Goal: Information Seeking & Learning: Find contact information

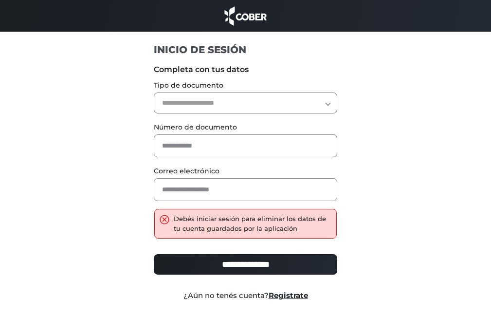
drag, startPoint x: 0, startPoint y: 0, endPoint x: 231, endPoint y: 102, distance: 252.3
click at [231, 102] on select "**********" at bounding box center [245, 102] width 183 height 21
select select "***"
click at [154, 92] on select "**********" at bounding box center [245, 102] width 183 height 21
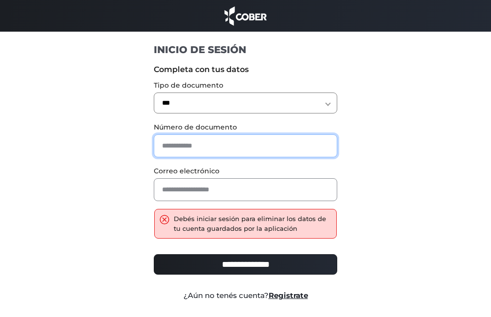
click at [181, 143] on input "text" at bounding box center [245, 145] width 183 height 23
type input "********"
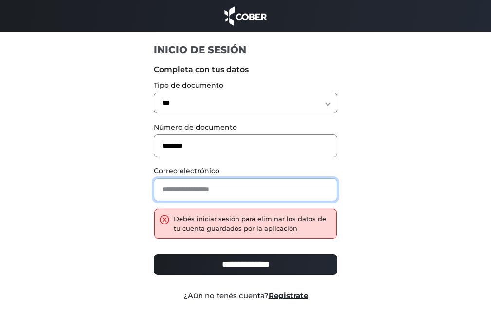
click at [176, 188] on input "email" at bounding box center [245, 189] width 183 height 23
type input "**********"
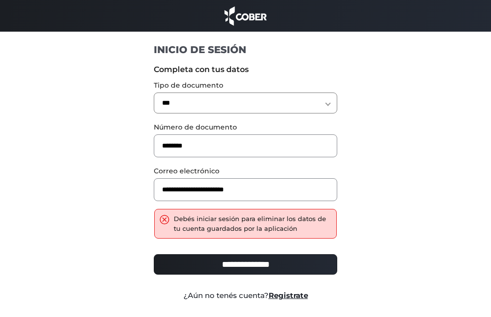
drag, startPoint x: 250, startPoint y: 249, endPoint x: 246, endPoint y: 266, distance: 17.5
click at [248, 256] on div "**********" at bounding box center [245, 267] width 198 height 38
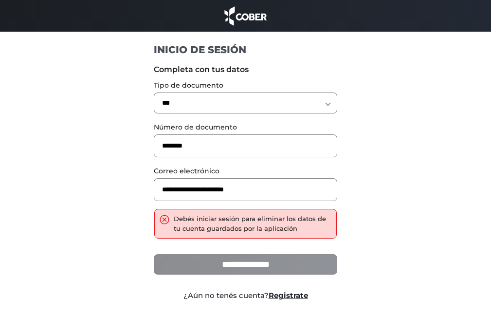
click at [246, 266] on input "**********" at bounding box center [245, 264] width 183 height 20
type input "**********"
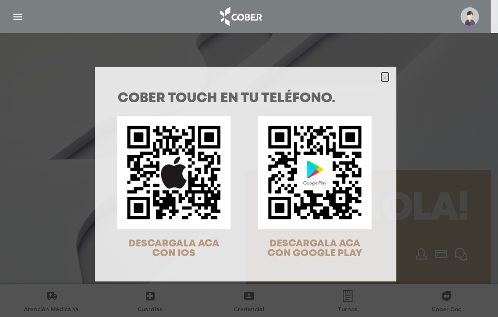
click at [384, 75] on icon "Close" at bounding box center [384, 77] width 7 height 7
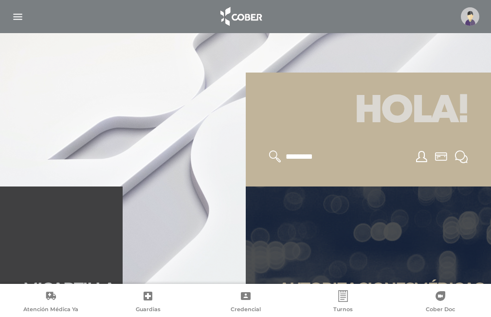
scroll to position [195, 0]
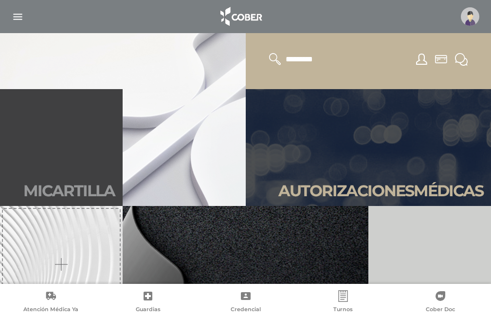
click at [73, 188] on h2 "Mi car tilla" at bounding box center [68, 190] width 91 height 18
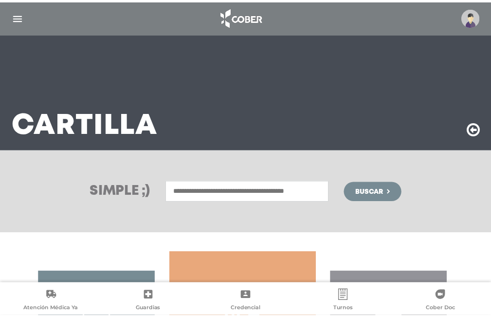
scroll to position [183, 0]
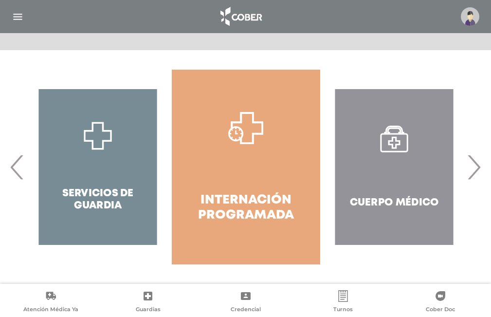
click at [474, 174] on span "›" at bounding box center [473, 167] width 19 height 53
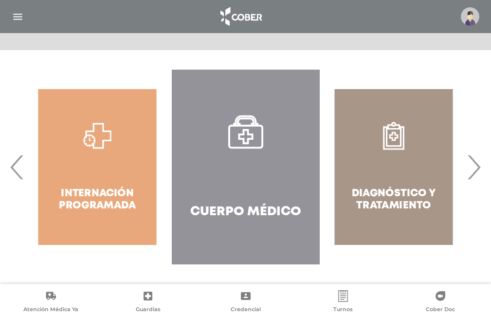
click at [474, 174] on span "›" at bounding box center [473, 167] width 19 height 53
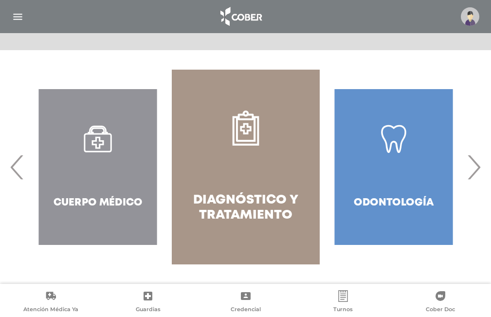
click at [411, 166] on div "Odontología" at bounding box center [393, 167] width 148 height 195
drag, startPoint x: 381, startPoint y: 132, endPoint x: 395, endPoint y: 169, distance: 38.9
click at [381, 132] on div "Odontología" at bounding box center [393, 167] width 148 height 195
drag, startPoint x: 397, startPoint y: 211, endPoint x: 383, endPoint y: 194, distance: 21.7
click at [390, 201] on div "Odontología" at bounding box center [393, 167] width 148 height 195
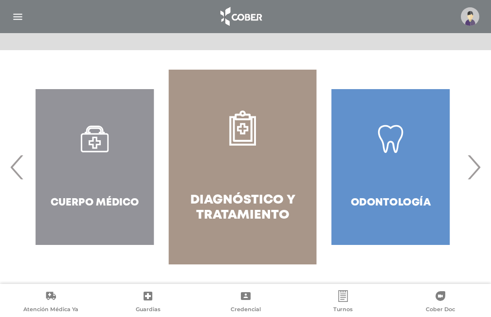
click at [383, 194] on div "Odontología" at bounding box center [391, 167] width 148 height 195
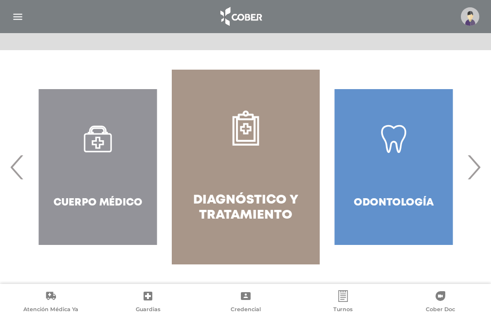
click at [388, 203] on div "Odontología" at bounding box center [393, 167] width 148 height 195
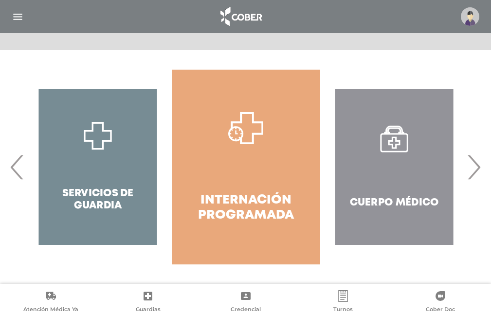
click at [388, 202] on div "Cuerpo Médico" at bounding box center [394, 167] width 148 height 195
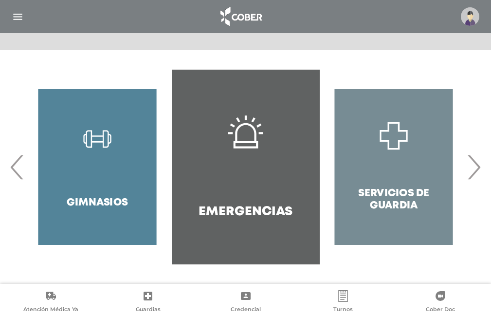
click at [474, 175] on span "›" at bounding box center [473, 167] width 19 height 53
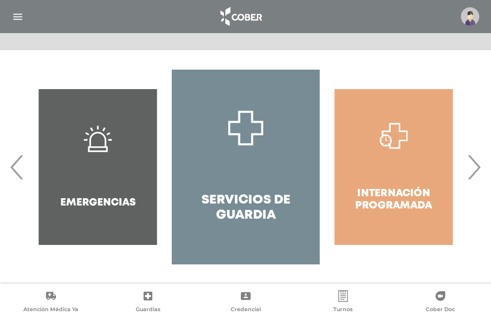
click at [471, 176] on span "›" at bounding box center [473, 167] width 19 height 53
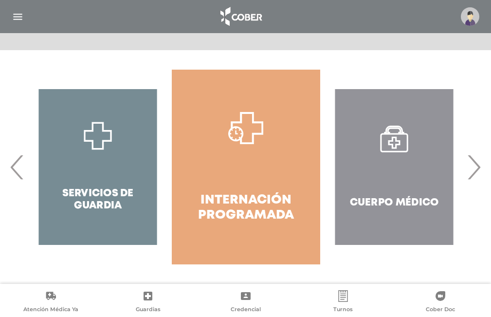
click at [480, 165] on span "›" at bounding box center [473, 167] width 19 height 53
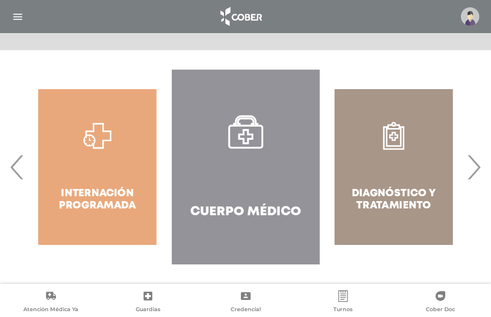
click at [476, 175] on span "›" at bounding box center [473, 167] width 19 height 53
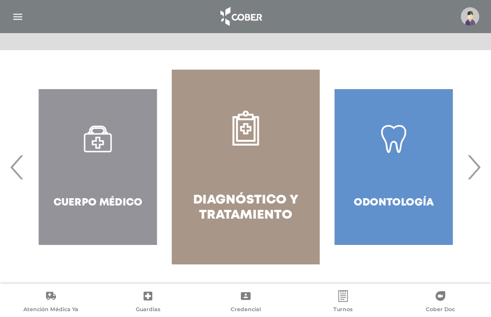
click at [377, 191] on div "Odontología" at bounding box center [393, 167] width 148 height 195
click at [376, 196] on div "Odontología" at bounding box center [393, 167] width 148 height 195
click at [370, 199] on div "Odontología" at bounding box center [393, 167] width 148 height 195
click at [400, 178] on div "Odontología" at bounding box center [393, 167] width 148 height 195
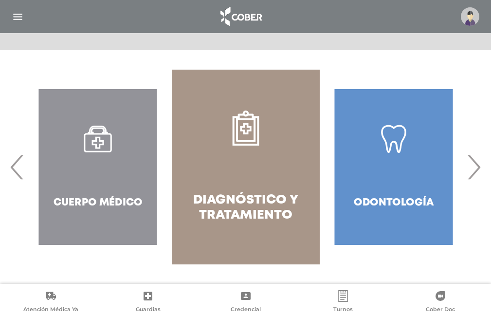
click at [400, 178] on div "Odontología" at bounding box center [393, 167] width 148 height 195
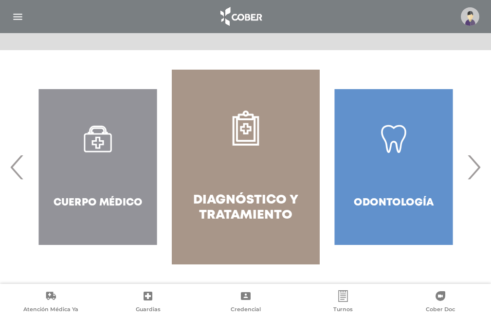
click at [400, 178] on div "Odontología" at bounding box center [393, 167] width 148 height 195
click at [95, 206] on div "Cuerpo Médico" at bounding box center [98, 167] width 148 height 195
click at [96, 204] on div "Cuerpo Médico" at bounding box center [98, 167] width 148 height 195
click at [24, 173] on div "Cuerpo Médico" at bounding box center [98, 167] width 148 height 195
click at [19, 168] on span "‹" at bounding box center [17, 167] width 19 height 53
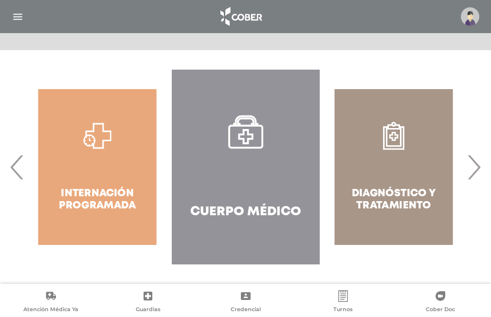
click at [17, 166] on span "‹" at bounding box center [17, 167] width 19 height 53
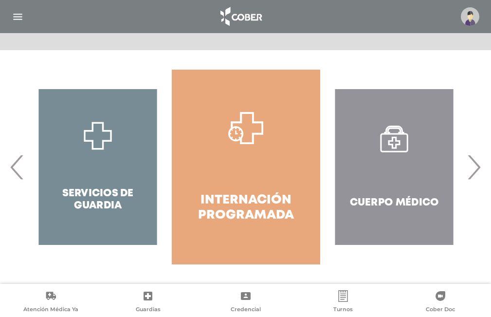
click at [17, 165] on span "‹" at bounding box center [17, 167] width 19 height 53
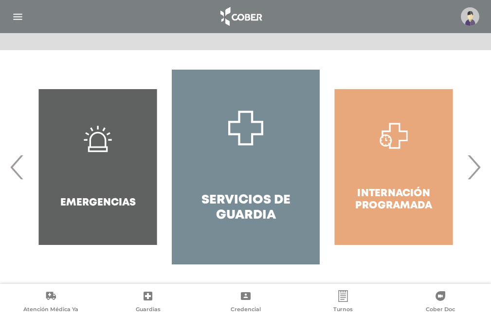
click at [17, 164] on span "‹" at bounding box center [17, 167] width 19 height 53
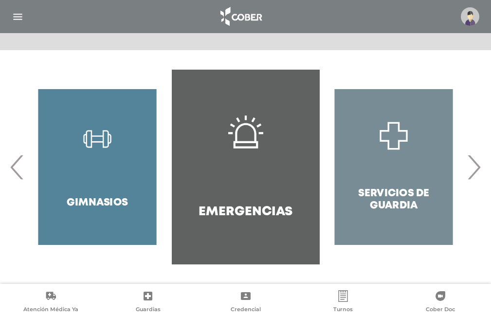
drag, startPoint x: 390, startPoint y: 173, endPoint x: 388, endPoint y: 198, distance: 25.5
click at [390, 178] on div "Servicios de Guardia" at bounding box center [393, 167] width 148 height 195
click at [388, 198] on div "Servicios de Guardia" at bounding box center [393, 167] width 148 height 195
click at [395, 191] on div "Servicios de Guardia" at bounding box center [393, 167] width 148 height 195
click at [393, 141] on div "Servicios de Guardia" at bounding box center [393, 167] width 148 height 195
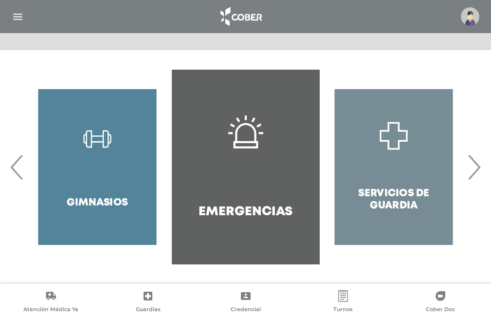
click at [21, 168] on span "‹" at bounding box center [17, 167] width 19 height 53
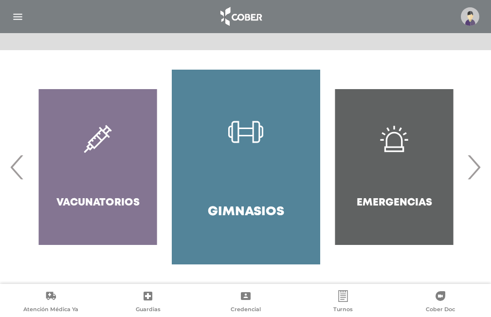
click at [21, 168] on span "‹" at bounding box center [17, 167] width 19 height 53
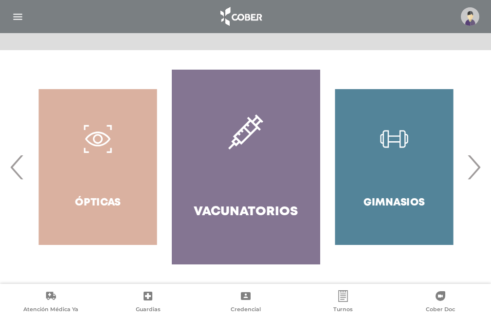
click at [21, 168] on span "‹" at bounding box center [17, 167] width 19 height 53
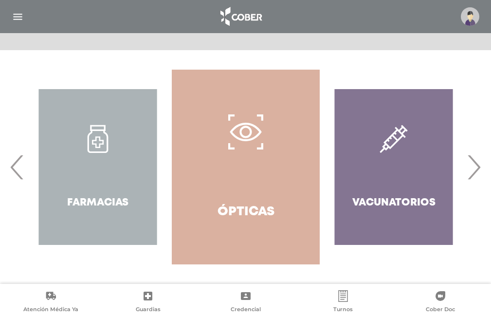
click at [21, 168] on span "‹" at bounding box center [17, 167] width 19 height 53
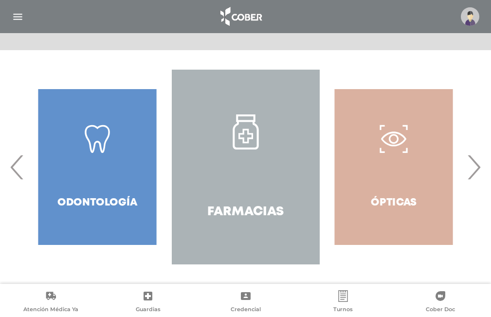
drag, startPoint x: 104, startPoint y: 178, endPoint x: 103, endPoint y: 198, distance: 20.5
click at [103, 182] on div "Odontología" at bounding box center [97, 167] width 148 height 195
click at [103, 198] on div "Odontología" at bounding box center [97, 167] width 148 height 195
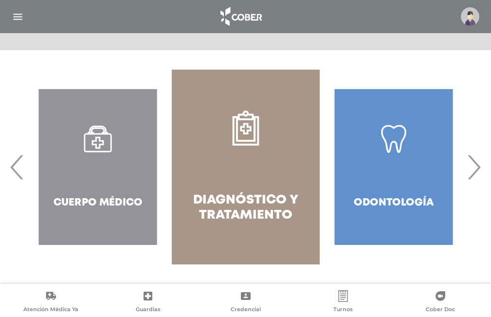
click at [393, 167] on div "Odontología" at bounding box center [393, 167] width 148 height 195
click at [398, 154] on div "Odontología" at bounding box center [393, 167] width 148 height 195
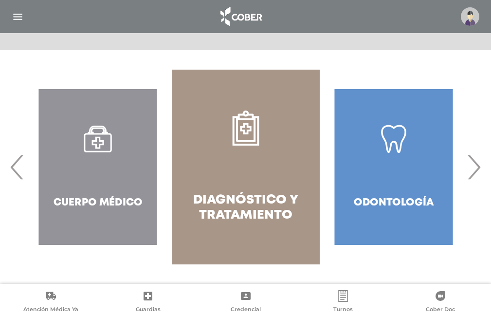
click at [398, 154] on div "Odontología" at bounding box center [393, 167] width 148 height 195
click at [148, 292] on icon at bounding box center [147, 295] width 9 height 9
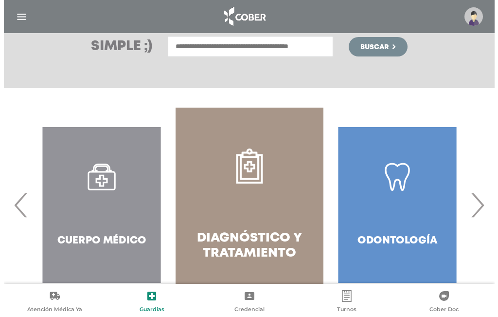
scroll to position [0, 0]
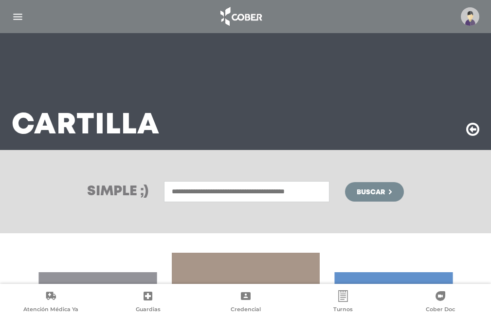
click at [210, 192] on input "text" at bounding box center [246, 191] width 165 height 21
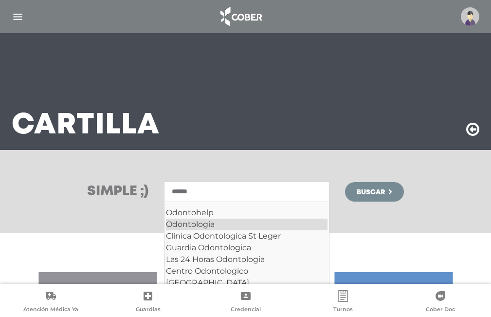
type input "******"
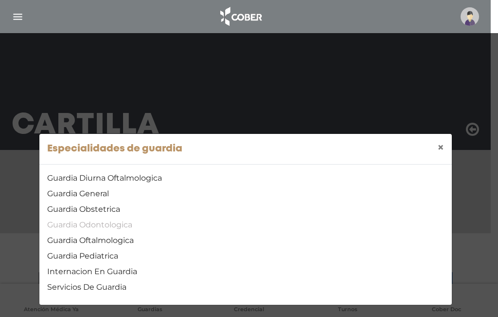
click at [101, 225] on link "Guardia Odontologica" at bounding box center [245, 225] width 397 height 12
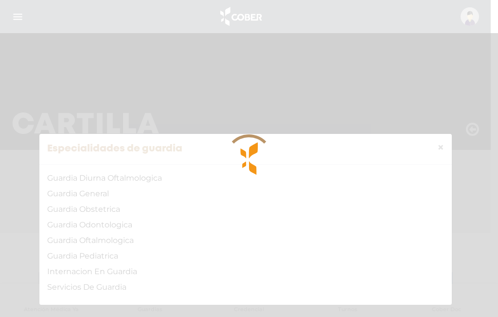
click at [376, 64] on div at bounding box center [249, 158] width 498 height 317
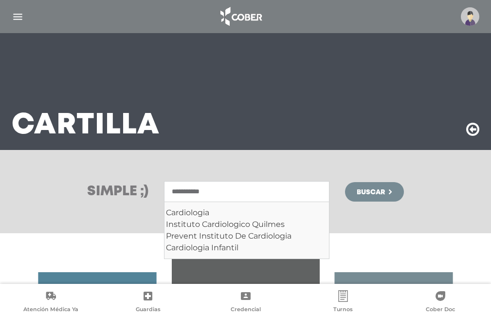
type input "**********"
click at [345, 182] on button "Buscar" at bounding box center [374, 191] width 58 height 19
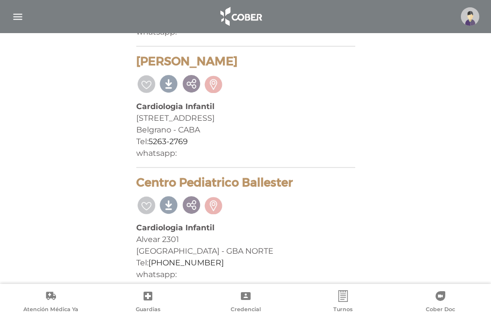
scroll to position [14262, 0]
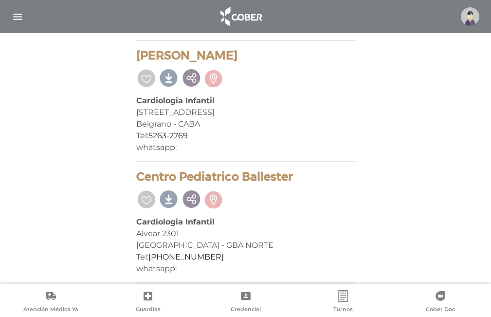
click at [472, 18] on img at bounding box center [470, 16] width 18 height 18
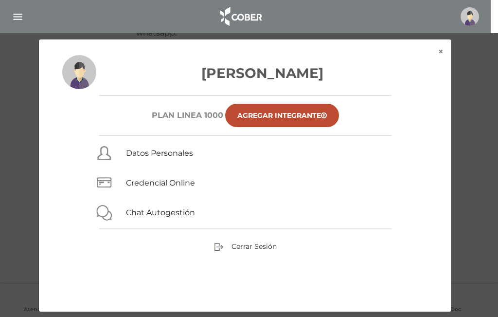
click at [482, 142] on div "× × [PERSON_NAME] Plan Linea 1000 Agregar Integrante Datos Personales Credencia…" at bounding box center [249, 175] width 473 height 273
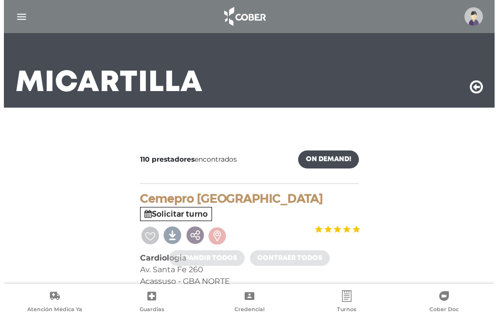
scroll to position [39, 0]
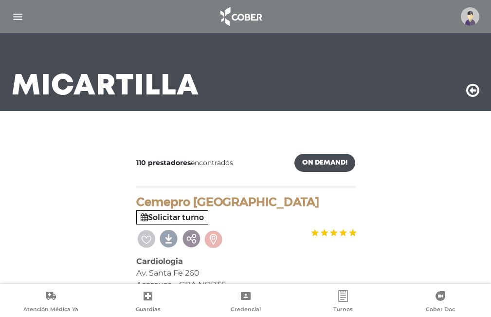
click at [471, 14] on img at bounding box center [470, 16] width 18 height 18
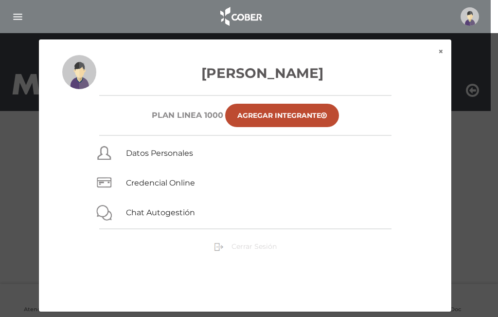
click at [245, 245] on span "Cerrar Sesión" at bounding box center [253, 246] width 45 height 9
